Goal: Information Seeking & Learning: Learn about a topic

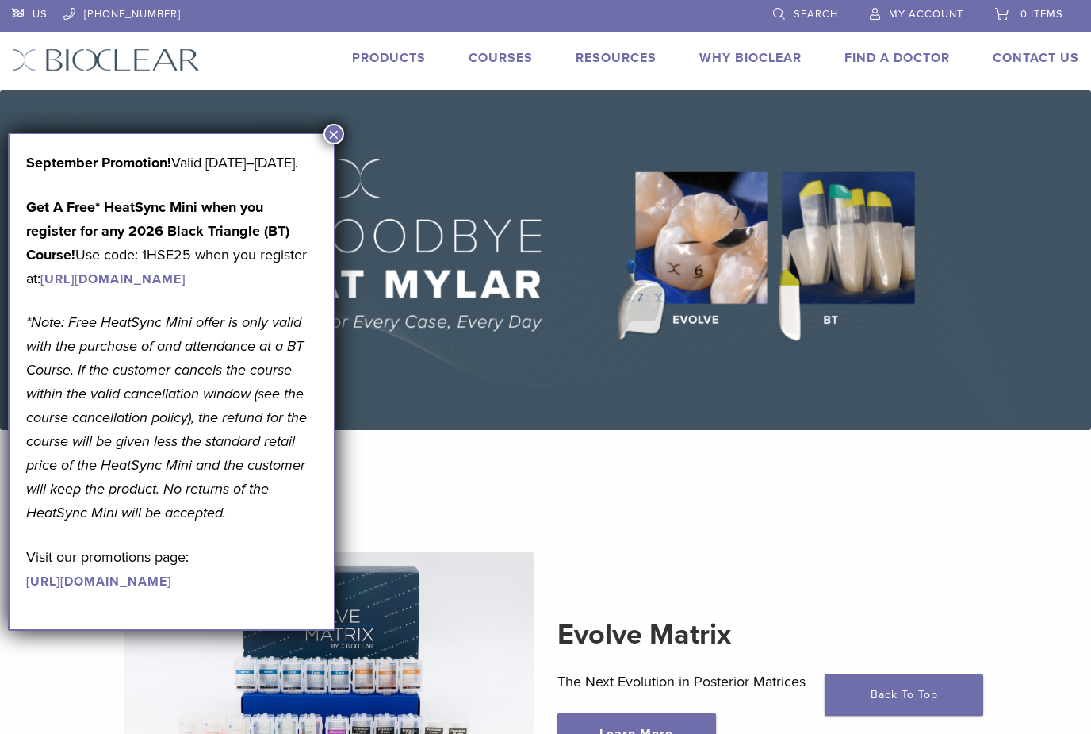
click at [326, 136] on button "×" at bounding box center [334, 134] width 21 height 21
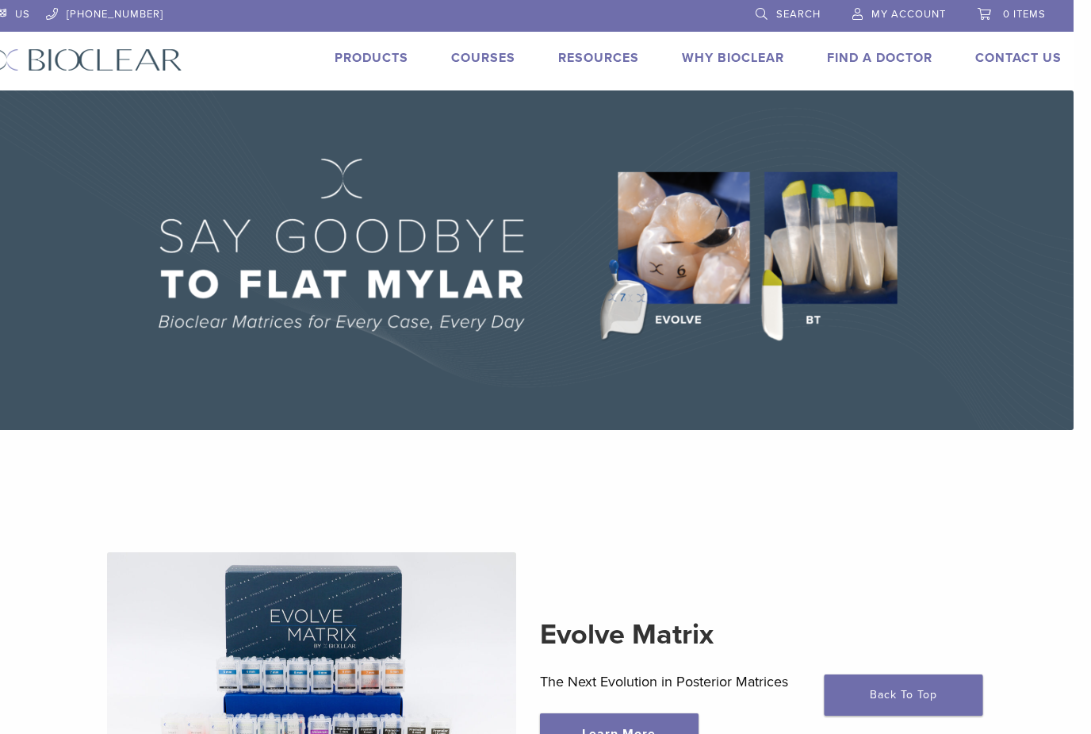
scroll to position [0, 17]
click at [395, 51] on link "Products" at bounding box center [372, 58] width 74 height 16
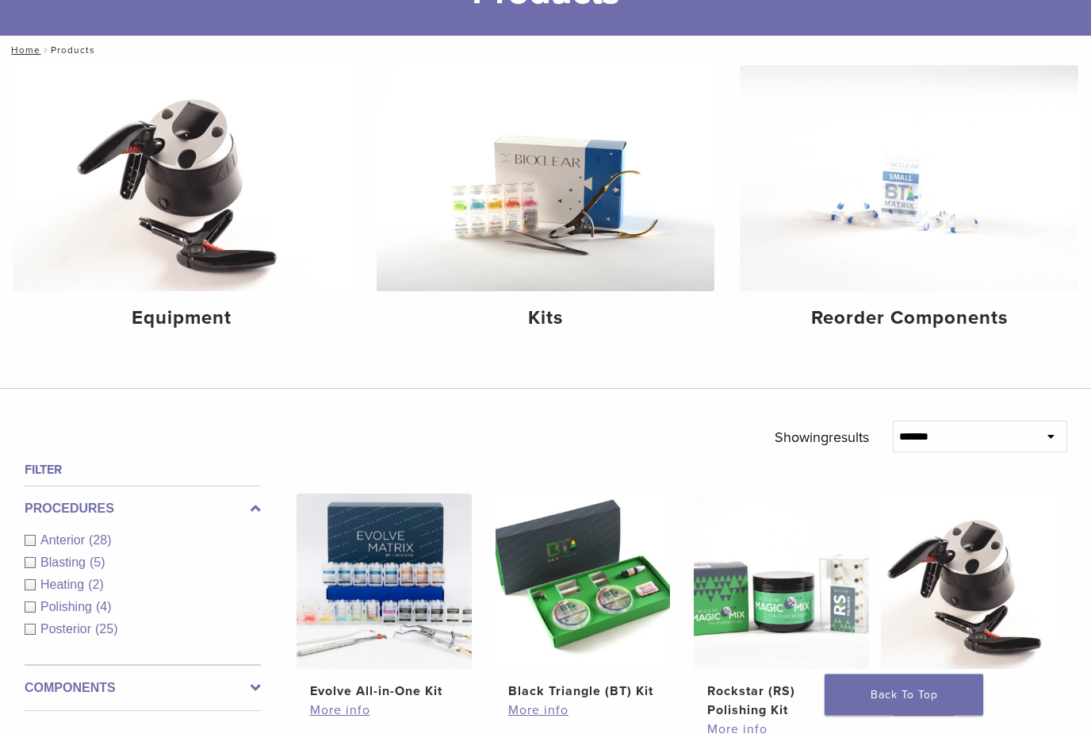
scroll to position [144, 0]
click at [945, 308] on h4 "Reorder Components" at bounding box center [909, 318] width 313 height 29
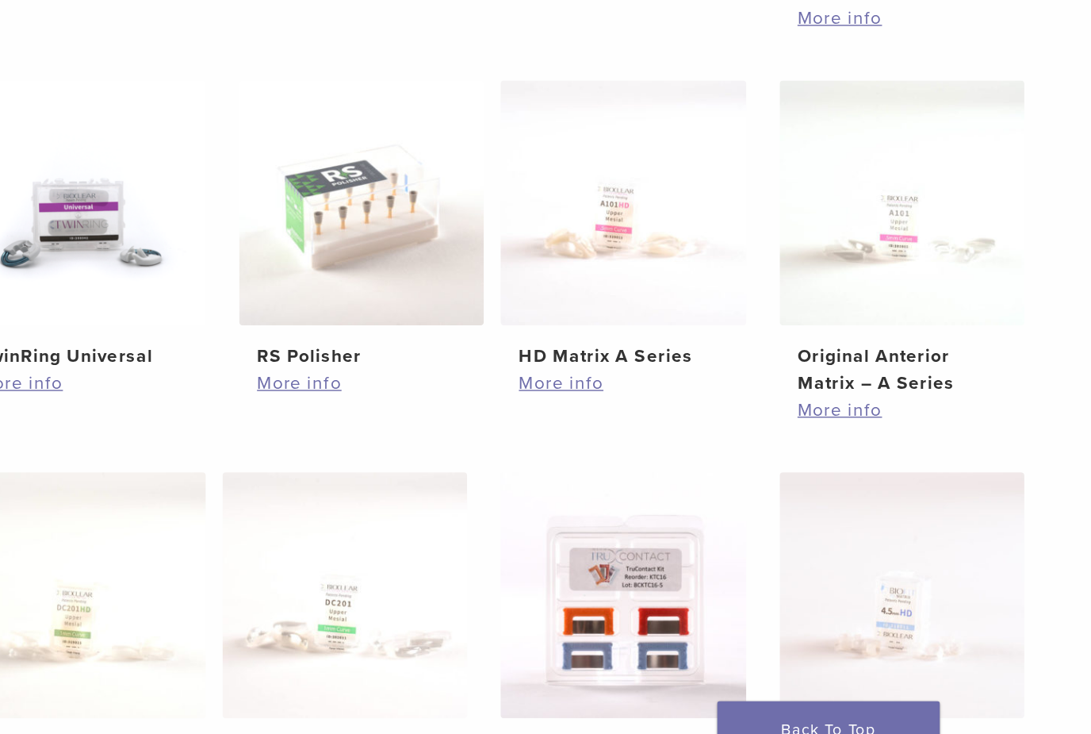
scroll to position [438, 12]
click at [882, 418] on h2 "Original Anterior Matrix – A Series" at bounding box center [956, 437] width 148 height 38
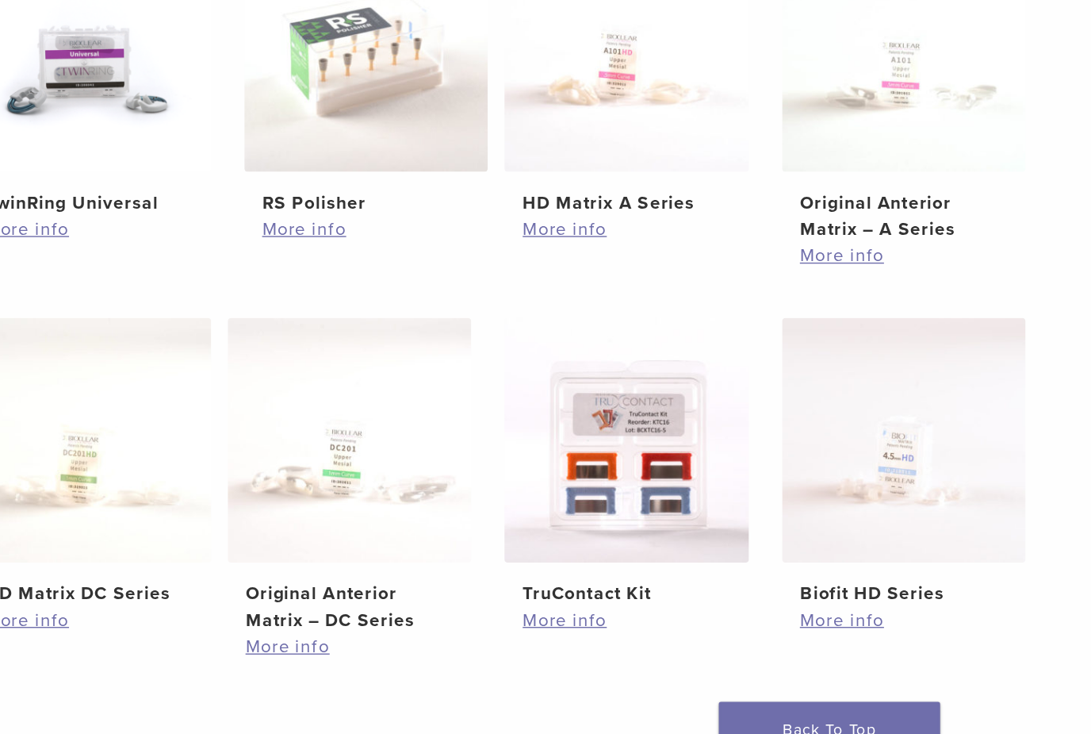
scroll to position [565, 11]
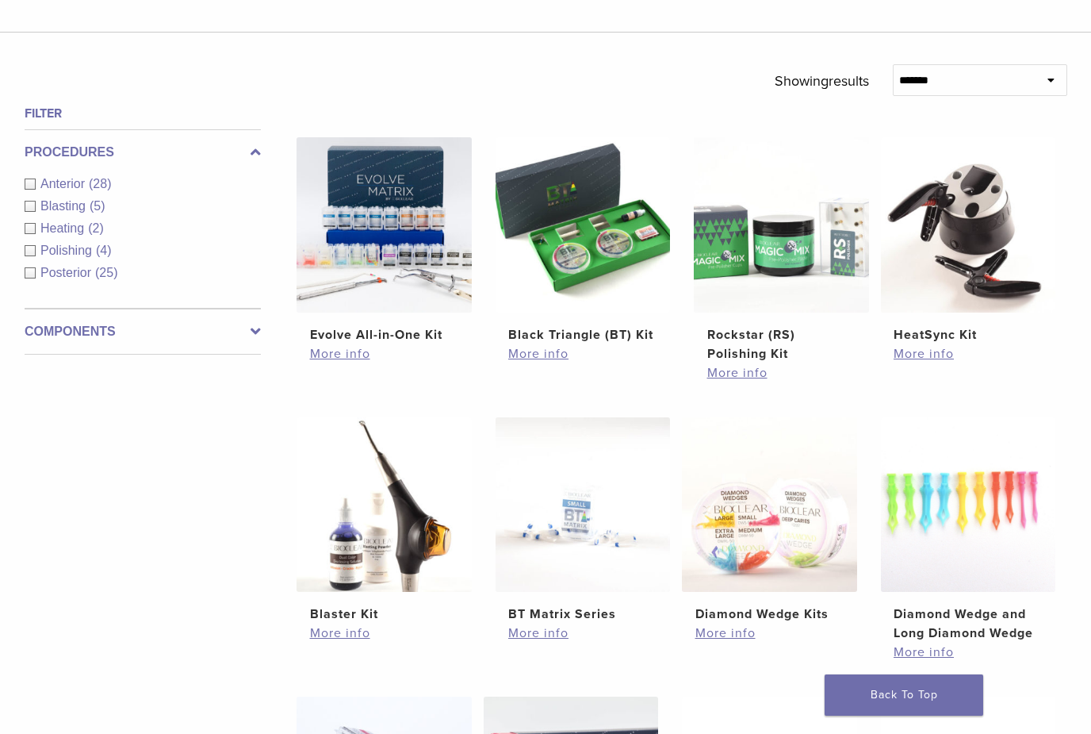
scroll to position [506, 0]
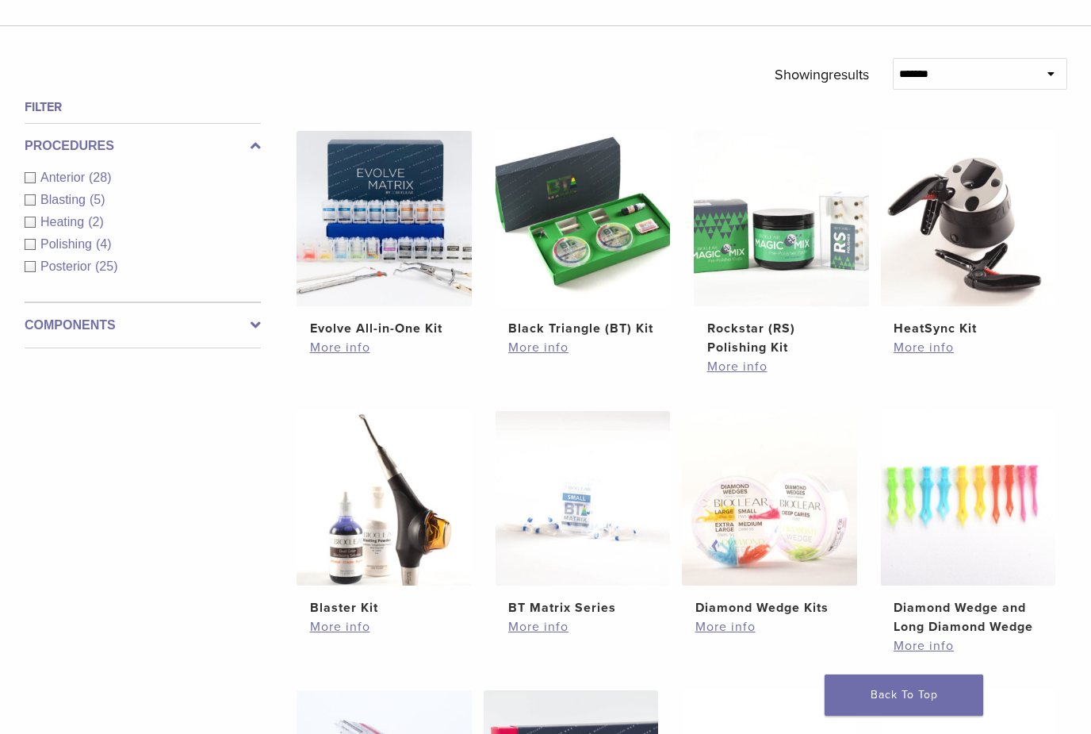
click at [403, 306] on img at bounding box center [384, 218] width 175 height 175
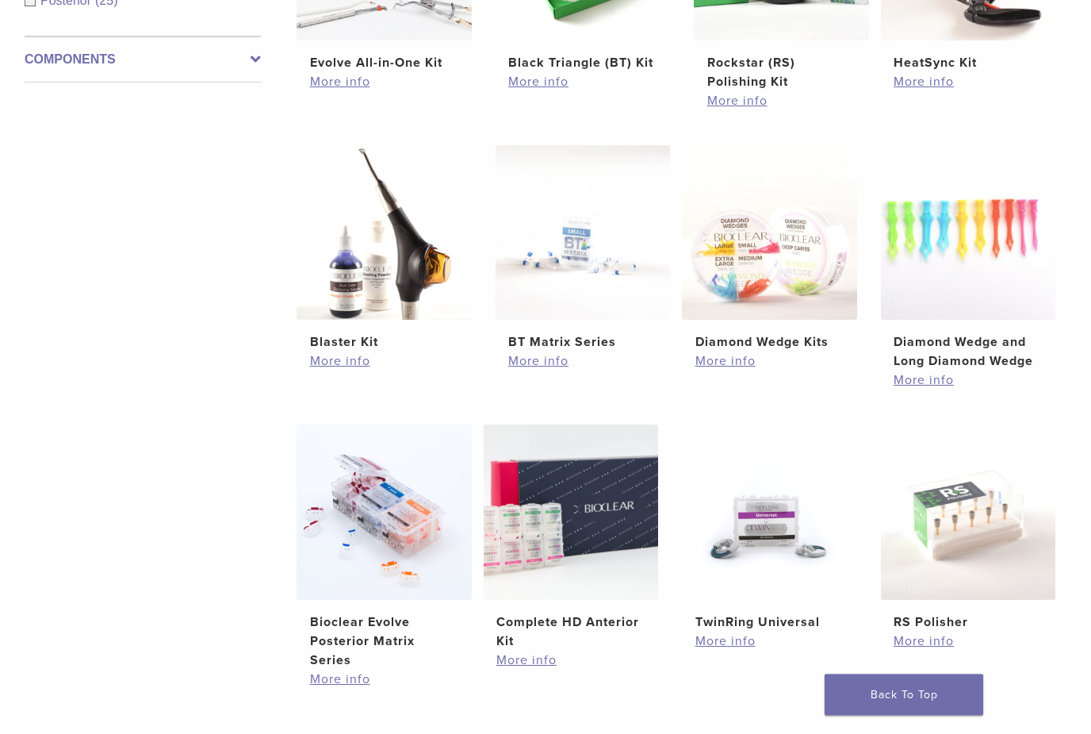
scroll to position [772, 0]
click at [541, 669] on link "More info" at bounding box center [570, 659] width 148 height 19
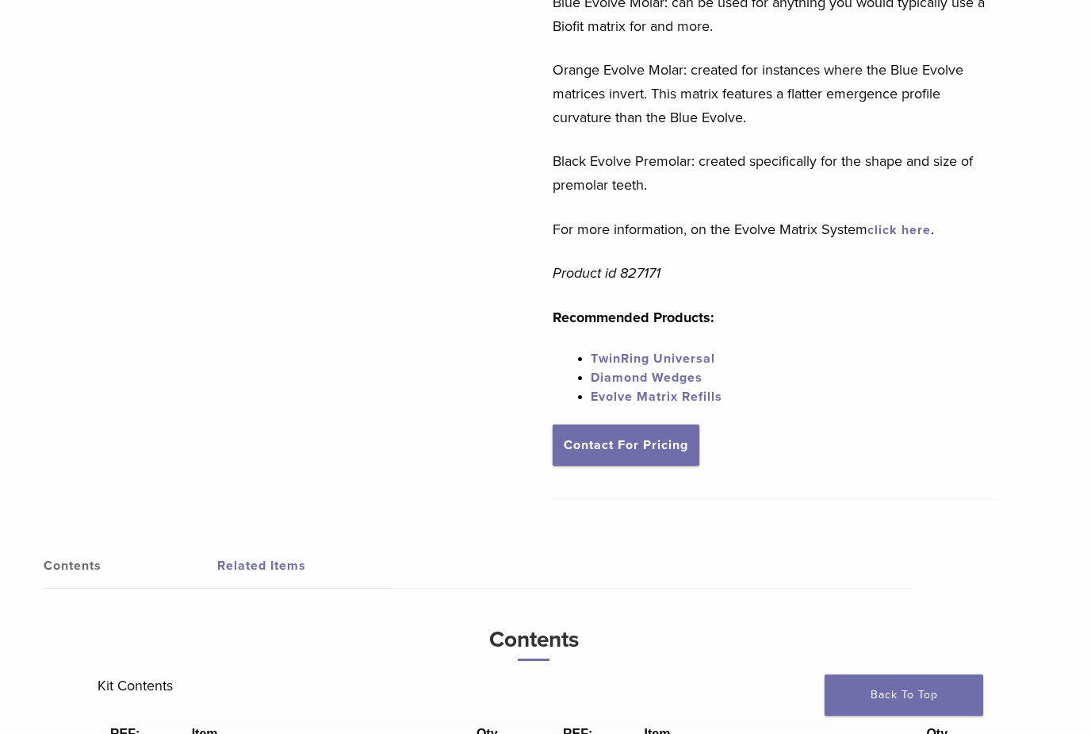
scroll to position [617, 12]
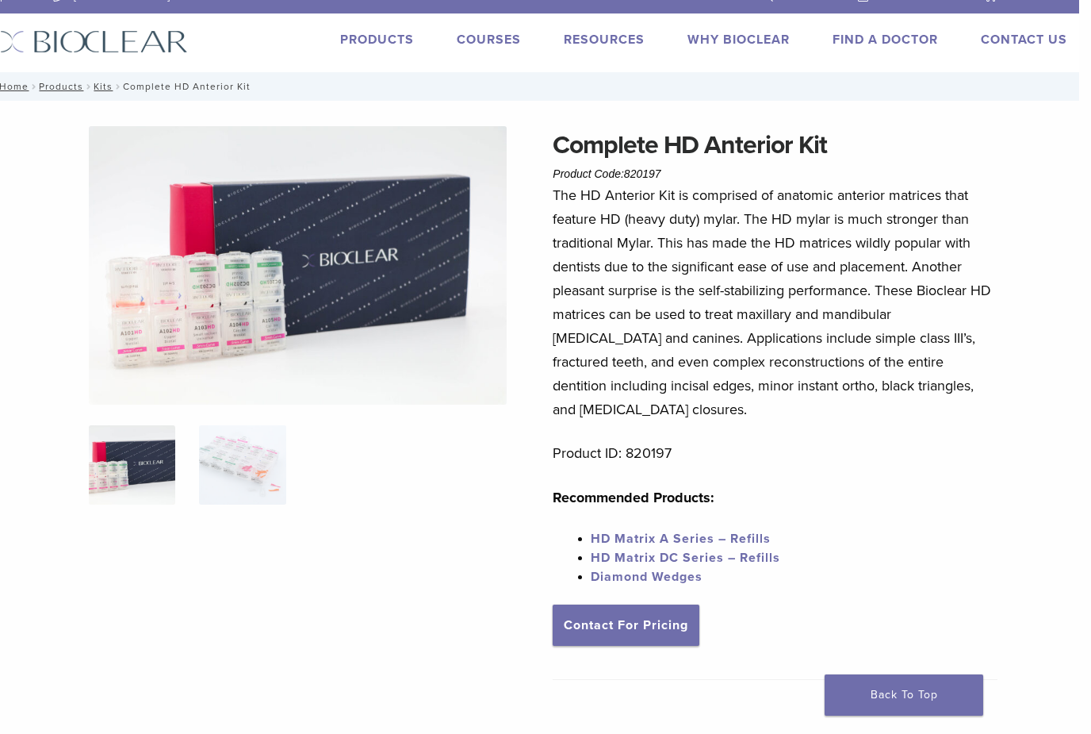
scroll to position [0, 12]
